Goal: Information Seeking & Learning: Find contact information

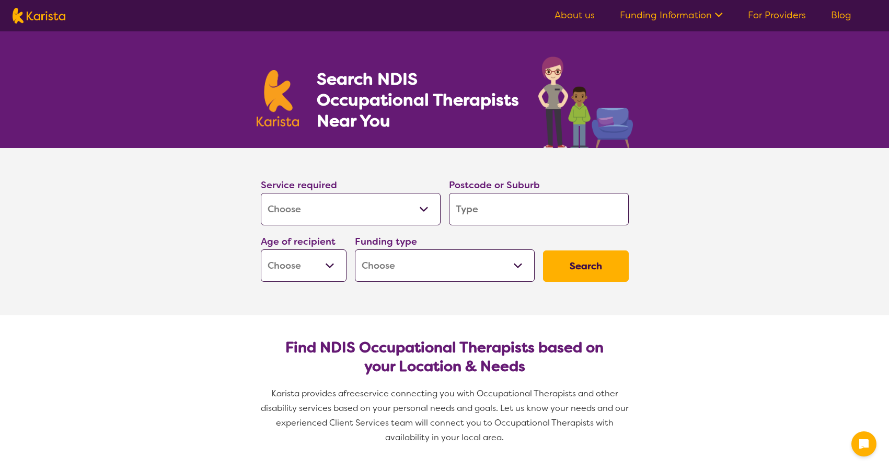
select select "[MEDICAL_DATA]"
click at [353, 202] on select "Allied Health Assistant Assessment ([MEDICAL_DATA] or [MEDICAL_DATA]) Behaviour…" at bounding box center [351, 209] width 180 height 32
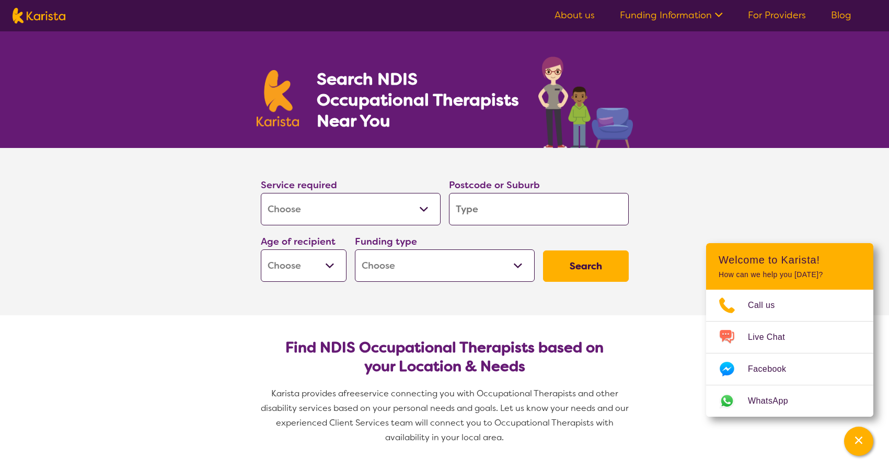
click at [261, 193] on select "Allied Health Assistant Assessment ([MEDICAL_DATA] or [MEDICAL_DATA]) Behaviour…" at bounding box center [351, 209] width 180 height 32
click at [484, 205] on input "search" at bounding box center [539, 209] width 180 height 32
type input "4"
type input "42"
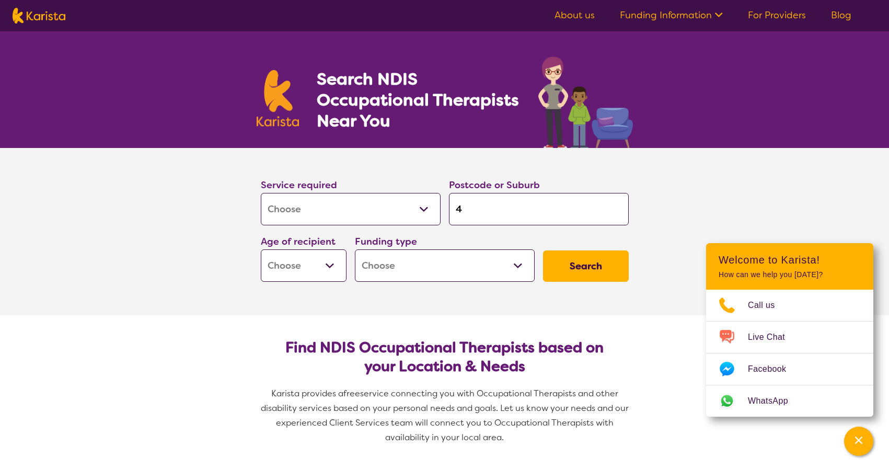
type input "42"
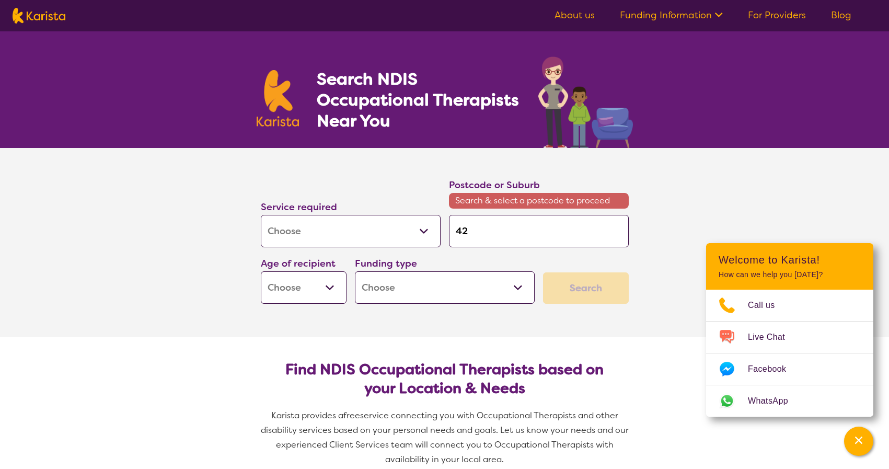
type input "422"
type input "4223"
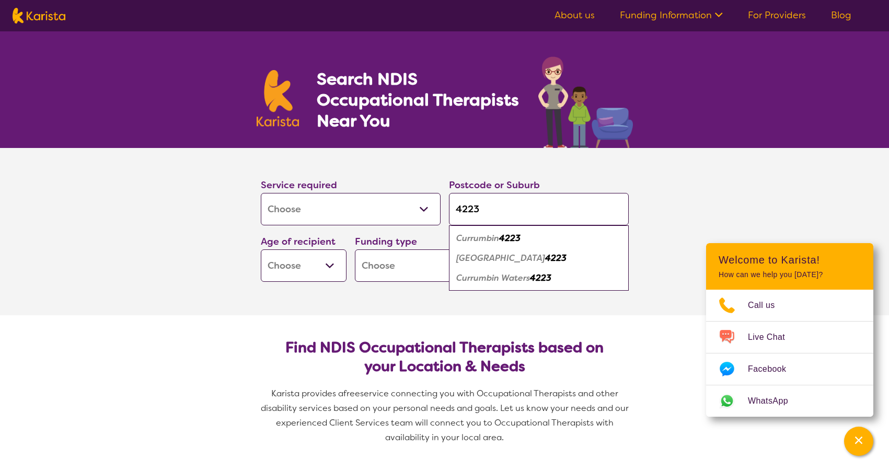
type input "4223"
click at [323, 264] on select "Early Childhood - 0 to 9 Child - 10 to 11 Adolescent - 12 to 17 Adult - 18 to 6…" at bounding box center [304, 265] width 86 height 32
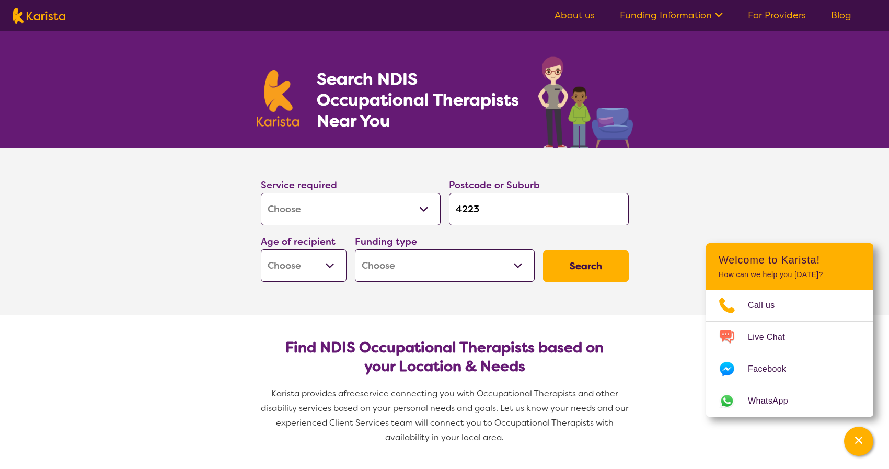
select select "EC"
click at [261, 249] on select "Early Childhood - 0 to 9 Child - 10 to 11 Adolescent - 12 to 17 Adult - 18 to 6…" at bounding box center [304, 265] width 86 height 32
select select "EC"
click at [442, 260] on select "Home Care Package (HCP) National Disability Insurance Scheme (NDIS) I don't know" at bounding box center [445, 265] width 180 height 32
select select "NDIS"
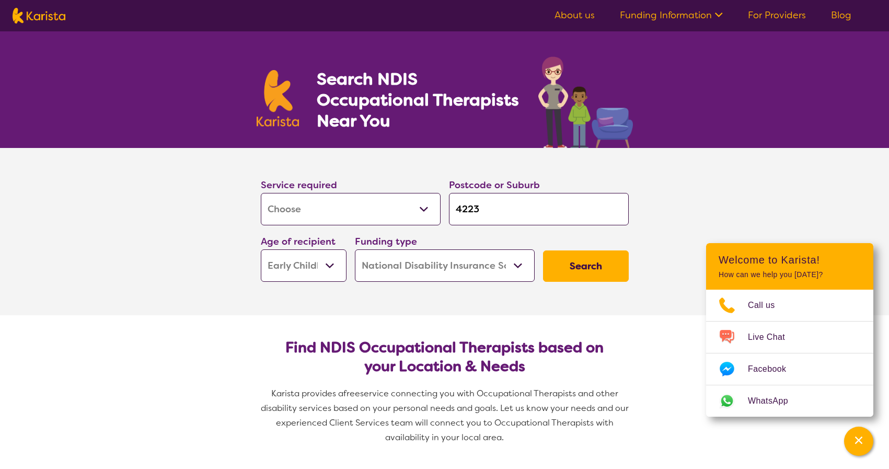
click at [355, 249] on select "Home Care Package (HCP) National Disability Insurance Scheme (NDIS) I don't know" at bounding box center [445, 265] width 180 height 32
select select "NDIS"
click at [592, 267] on button "Search" at bounding box center [586, 265] width 86 height 31
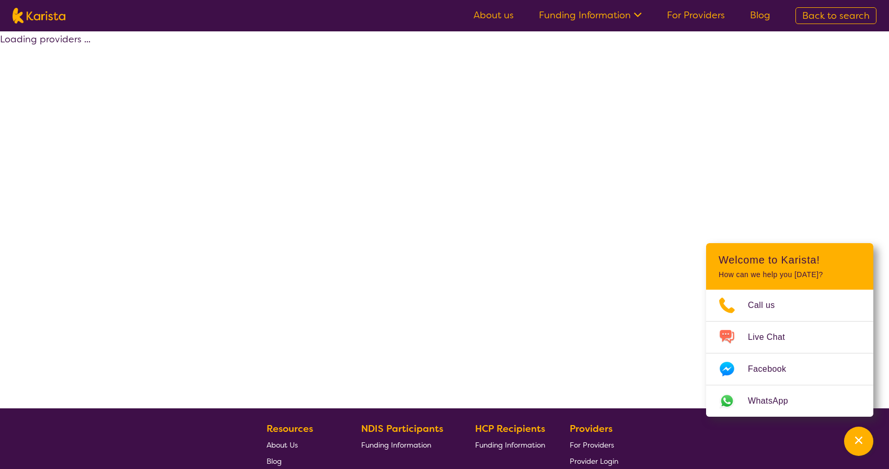
select select "by_score"
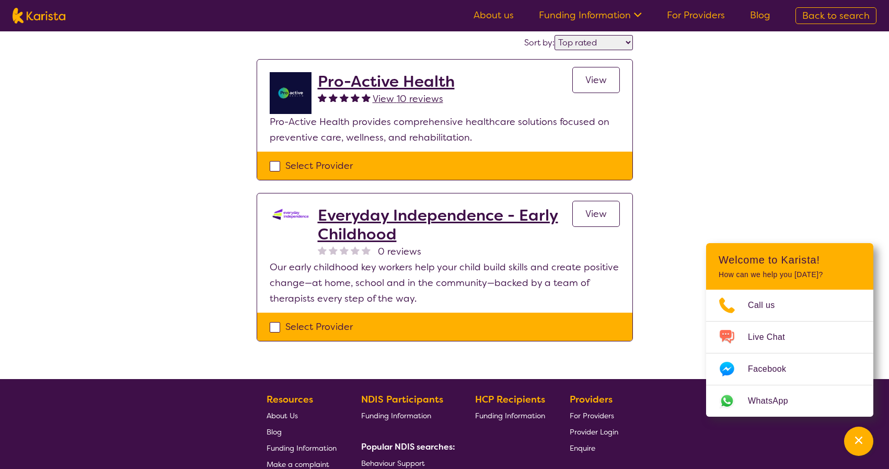
scroll to position [84, 0]
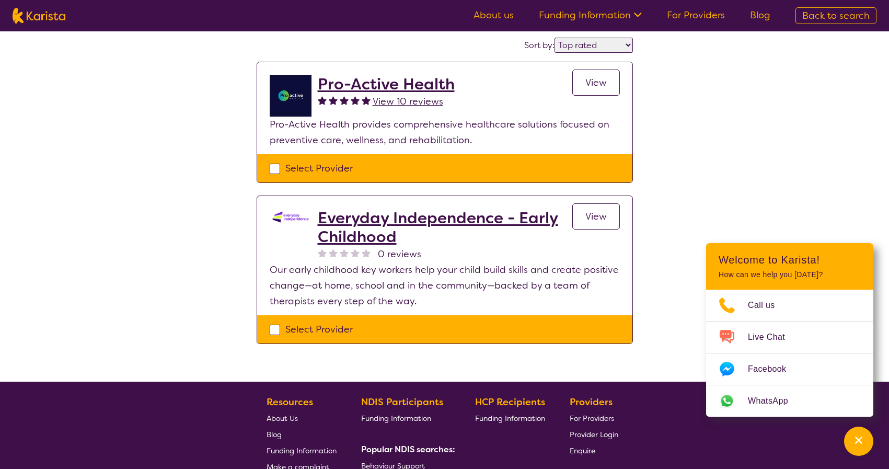
click at [585, 84] on span "View" at bounding box center [595, 82] width 21 height 13
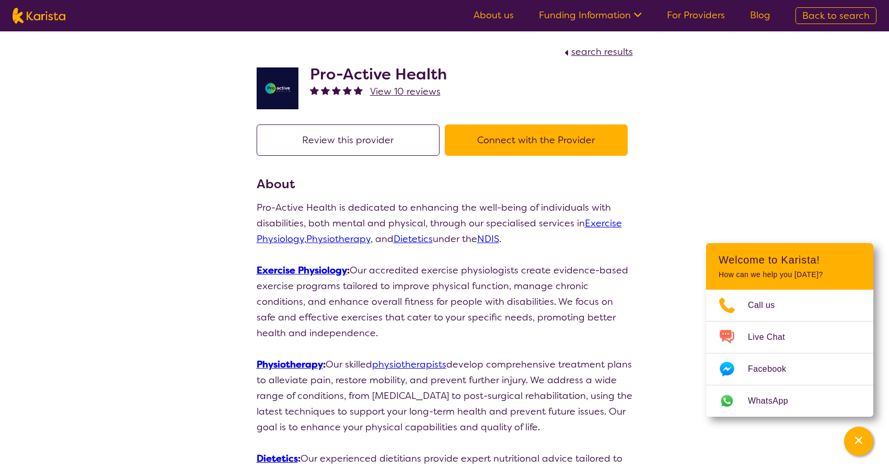
scroll to position [84, 0]
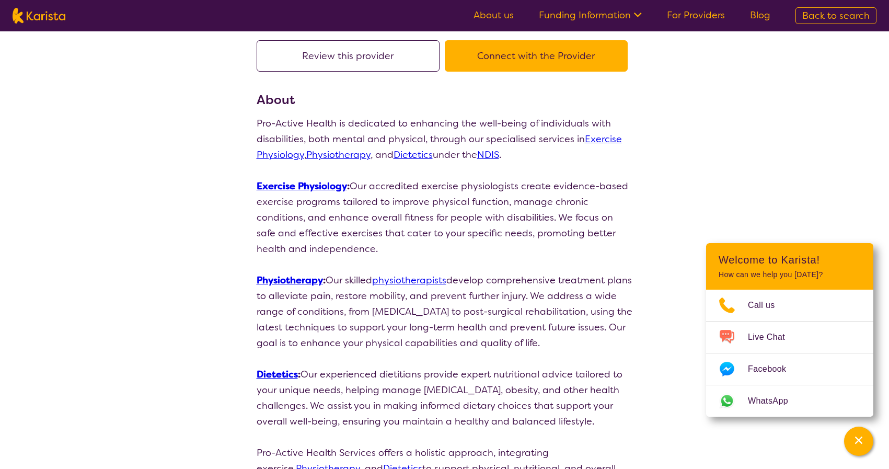
select select "by_score"
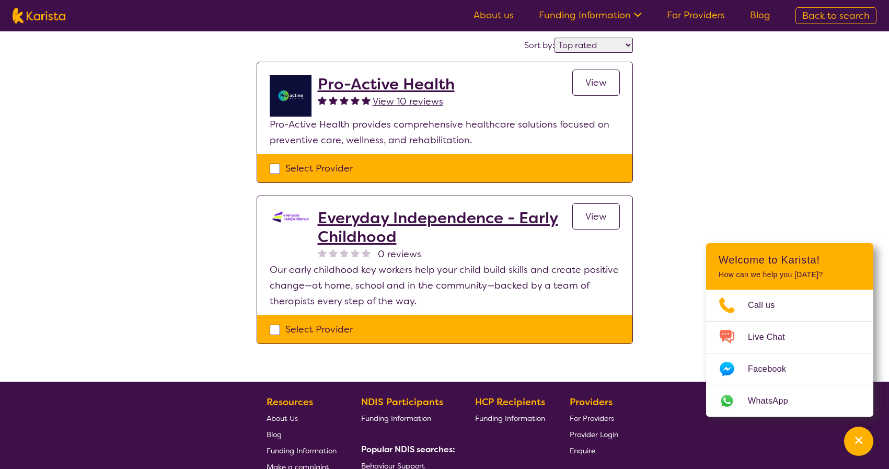
click at [355, 220] on h2 "Everyday Independence - Early Childhood" at bounding box center [445, 227] width 254 height 38
